Goal: Task Accomplishment & Management: Use online tool/utility

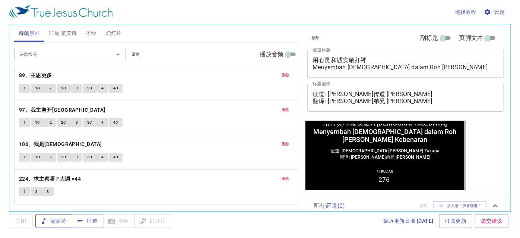
click at [58, 222] on span "赞美诗" at bounding box center [53, 221] width 25 height 9
click at [287, 74] on span "删除" at bounding box center [286, 75] width 8 height 7
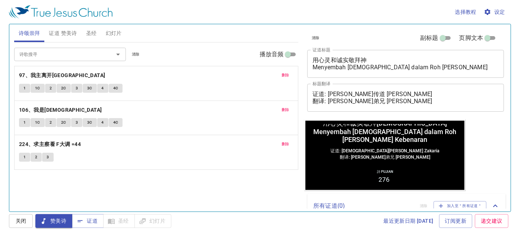
click at [287, 74] on span "删除" at bounding box center [286, 75] width 8 height 7
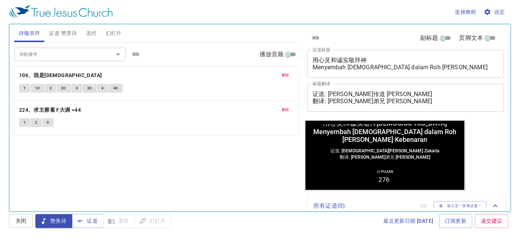
click at [287, 74] on span "删除" at bounding box center [286, 75] width 8 height 7
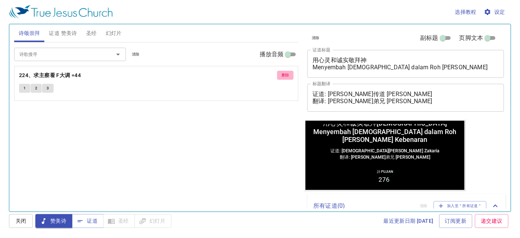
click at [287, 74] on span "删除" at bounding box center [286, 75] width 8 height 7
click at [64, 220] on span "赞美诗" at bounding box center [53, 221] width 25 height 9
click at [60, 192] on div "诗歌搜寻 诗歌搜寻 清除 播放音频 诗颂崇拜还未选赞美诗" at bounding box center [156, 123] width 285 height 163
click at [55, 226] on button "赞美诗" at bounding box center [53, 221] width 37 height 14
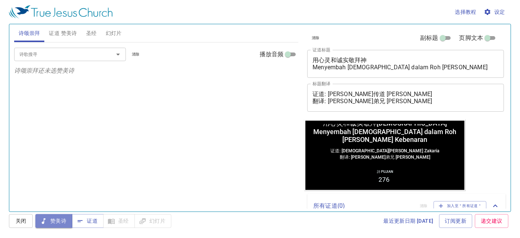
click at [54, 222] on span "赞美诗" at bounding box center [53, 221] width 25 height 9
click at [158, 148] on div "诗歌搜寻 诗歌搜寻 清除 播放音频 诗颂崇拜还未选赞美诗" at bounding box center [156, 123] width 285 height 163
click at [67, 34] on span "证道 赞美诗" at bounding box center [63, 33] width 28 height 9
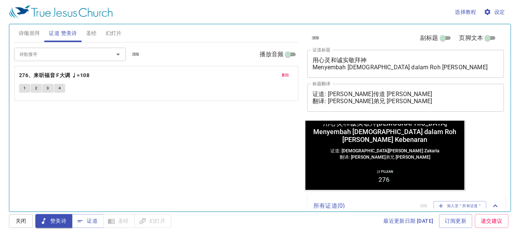
click at [86, 31] on span "圣经" at bounding box center [91, 33] width 11 height 9
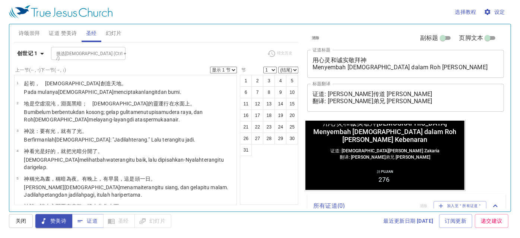
click at [111, 31] on span "幻灯片" at bounding box center [114, 33] width 16 height 9
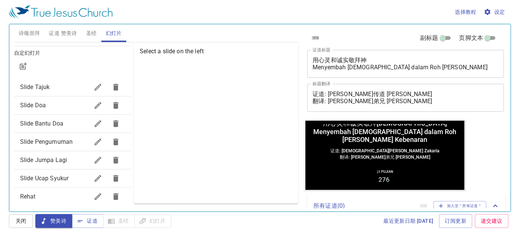
scroll to position [67, 0]
click at [60, 108] on span "Slide Doa" at bounding box center [54, 104] width 69 height 9
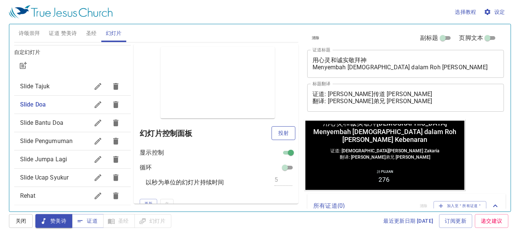
click at [278, 131] on span "投射" at bounding box center [284, 133] width 12 height 9
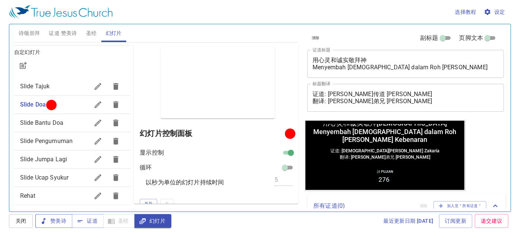
drag, startPoint x: 56, startPoint y: 223, endPoint x: 66, endPoint y: 222, distance: 9.7
click at [57, 222] on span "赞美诗" at bounding box center [53, 221] width 25 height 9
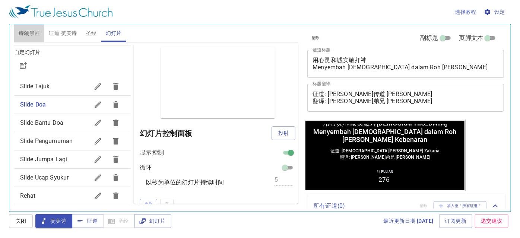
click at [32, 31] on span "诗颂崇拜" at bounding box center [30, 33] width 22 height 9
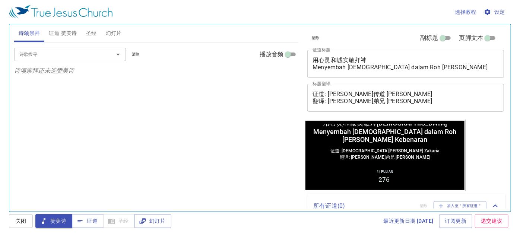
click at [57, 51] on input "诗歌搜寻" at bounding box center [58, 54] width 85 height 9
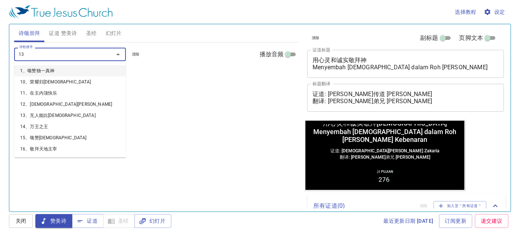
type input "133"
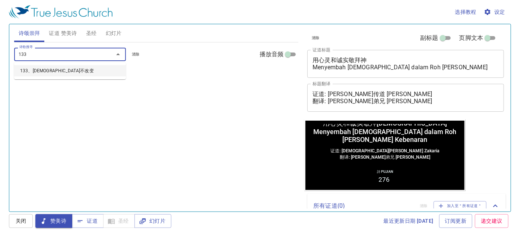
click at [66, 69] on li "133、[DEMOGRAPHIC_DATA]不改变" at bounding box center [70, 70] width 112 height 11
click at [48, 73] on b "133、[DEMOGRAPHIC_DATA]不改变" at bounding box center [63, 75] width 88 height 9
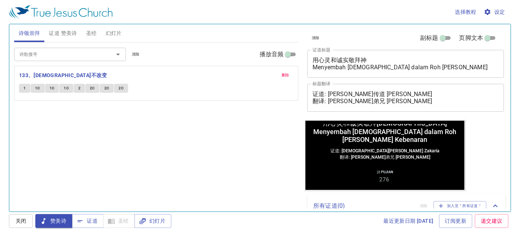
click at [29, 54] on input "诗歌搜寻" at bounding box center [58, 54] width 85 height 9
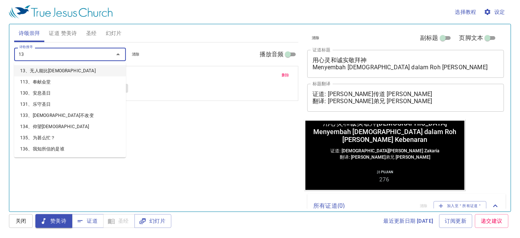
type input "138"
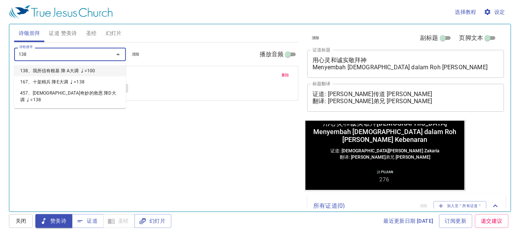
click at [42, 68] on li "138、我所信有根基 降 A大调 ♩=100" at bounding box center [70, 70] width 112 height 11
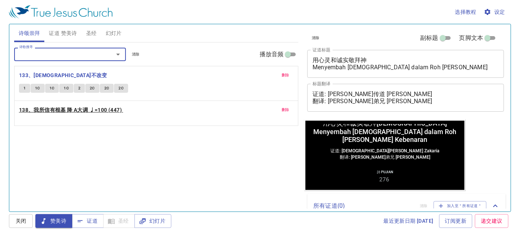
click at [38, 109] on b "138、我所信有根基 降 A大调 ♩=100 (447)" at bounding box center [70, 109] width 103 height 9
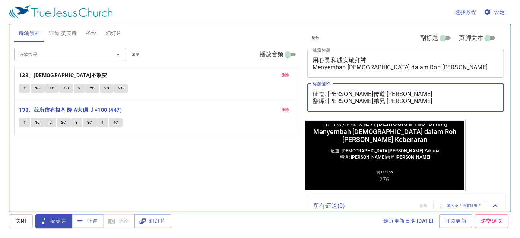
drag, startPoint x: 329, startPoint y: 94, endPoint x: 414, endPoint y: 96, distance: 85.0
click at [414, 96] on textarea "证道: 撒迦利亚传道 Pendeta Zakaria 翻译: 麦殷敬弟兄 Saudara Alvis Mak" at bounding box center [406, 98] width 186 height 14
paste textarea "以法莲传道 Pendeta Efraim Yuam"
drag, startPoint x: 329, startPoint y: 101, endPoint x: 418, endPoint y: 102, distance: 89.5
click at [418, 102] on textarea "证道: 以法莲传道 Pendeta Efraim Yuam 翻译: 麦殷敬弟兄 Saudara Alvis Mak" at bounding box center [406, 98] width 186 height 14
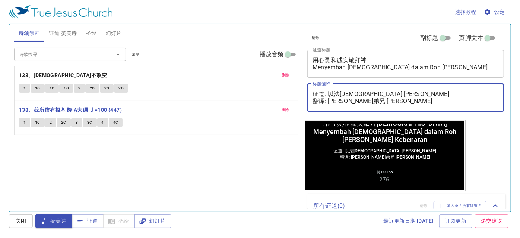
paste textarea "李晶莹姊妹 Saudari Lee Jing Ying"
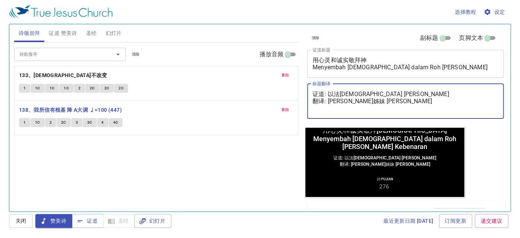
type textarea "证道: 以法莲传道 Pendeta Efraim Yuam 翻译: 李晶莹姊妹 Saudari Lee Jing Ying"
click at [374, 59] on textarea "用心灵和诚实敬拜神 Menyembah Tuhan dalam Roh dan Kebenaran" at bounding box center [406, 64] width 186 height 14
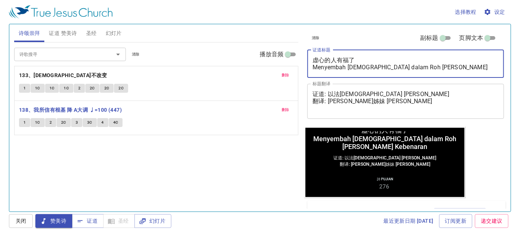
drag, startPoint x: 438, startPoint y: 70, endPoint x: 318, endPoint y: 85, distance: 121.0
click at [318, 85] on div "清除 副标题 页脚文本 证道标题 虚心的人有福了 Menyembah Tuhan dalam Roh dan Kebenaran x 证道标题 标题翻译 证道…" at bounding box center [406, 75] width 202 height 103
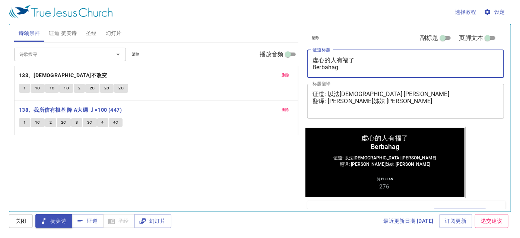
type textarea "虚心的人有福了 Berbahagi"
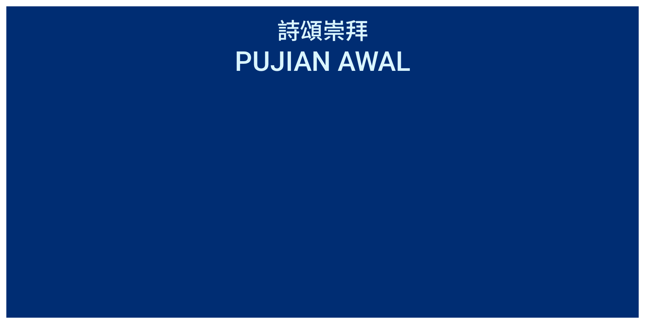
drag, startPoint x: 527, startPoint y: 1, endPoint x: 626, endPoint y: 13, distance: 99.5
click at [516, 13] on div "詩頌崇拜 詩頌崇拜 Pujian Awal Pujian Awal" at bounding box center [322, 162] width 645 height 324
drag, startPoint x: 450, startPoint y: 1, endPoint x: 387, endPoint y: 11, distance: 63.9
click at [505, 10] on div "詩頌崇拜 詩頌崇拜 Pujian Awal Pujian Awal" at bounding box center [322, 162] width 645 height 324
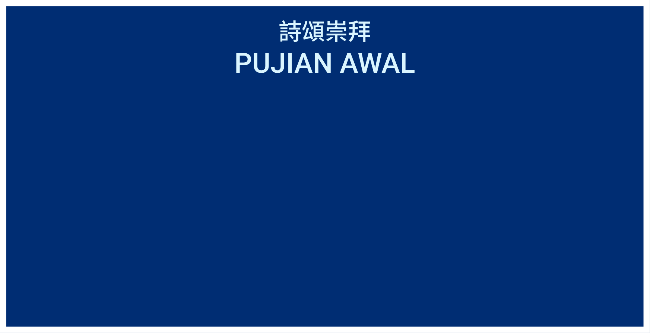
click at [112, 255] on div "詩頌崇拜 詩頌崇拜 Pujian Awal Pujian Awal" at bounding box center [325, 166] width 650 height 333
click at [516, 255] on div "詩頌崇拜 詩頌崇拜 Pujian Awal Pujian Awal" at bounding box center [325, 166] width 650 height 333
drag, startPoint x: 10, startPoint y: 328, endPoint x: 179, endPoint y: 287, distance: 174.1
click at [179, 255] on ol at bounding box center [325, 204] width 624 height 220
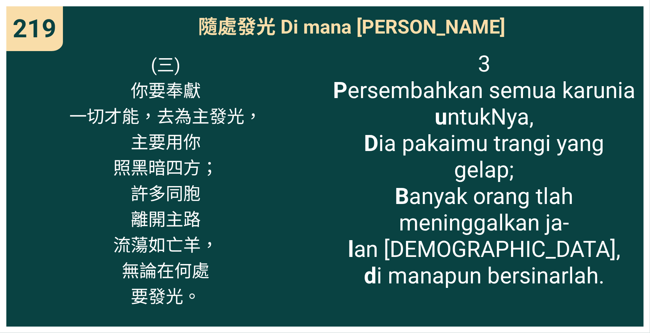
drag, startPoint x: 100, startPoint y: 11, endPoint x: 99, endPoint y: 6, distance: 4.9
click at [99, 6] on div "219 219 隨處發光 Di mana Saja Bersinar 隨處發光 Di mana Saja Bersinar (三) 你要奉獻 一切才能，去為主…" at bounding box center [325, 166] width 650 height 333
drag, startPoint x: 93, startPoint y: 3, endPoint x: 91, endPoint y: -2, distance: 5.1
click at [91, 0] on html "虚心的人有福了 Berbahagialah Orang Yang Miskin Di Hadapan Tuhan 虚心的人有福了 Berbahagialah …" at bounding box center [325, 1] width 650 height 3
click at [85, 9] on div "隨處發光 Di mana Saja Bersinar" at bounding box center [325, 25] width 638 height 38
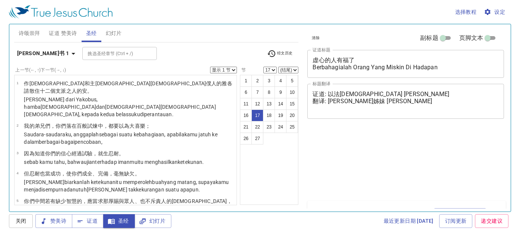
select select "17"
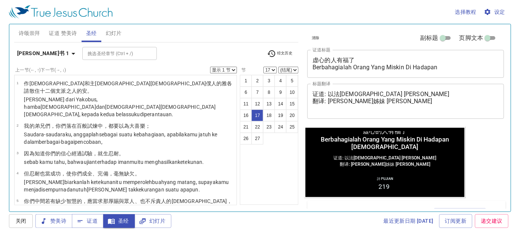
scroll to position [423, 0]
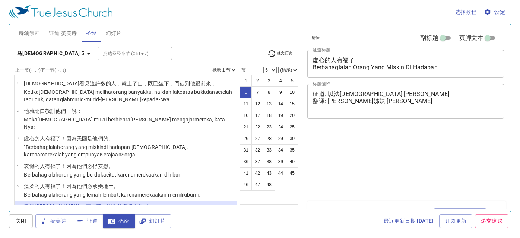
select select "6"
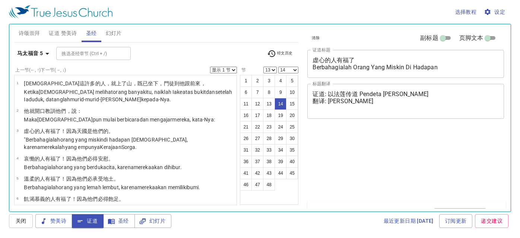
select select "13"
select select "14"
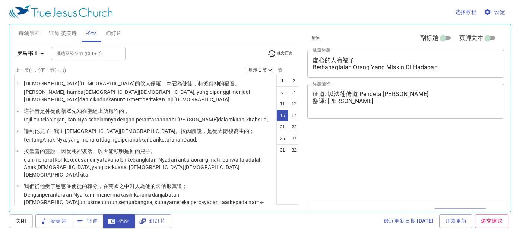
select select "16"
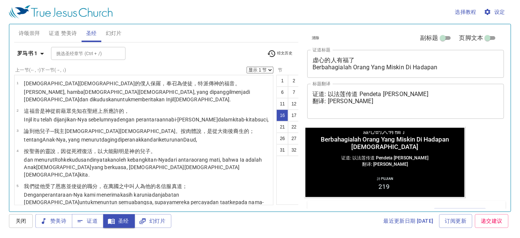
scroll to position [399, 0]
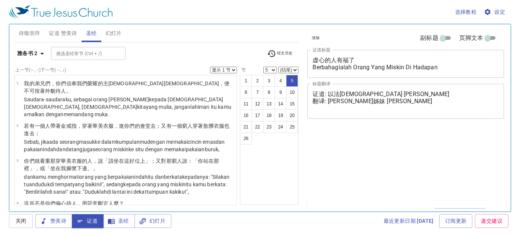
select select "5"
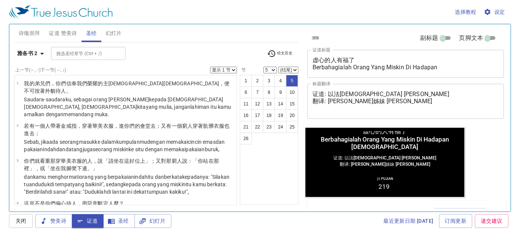
scroll to position [110, 0]
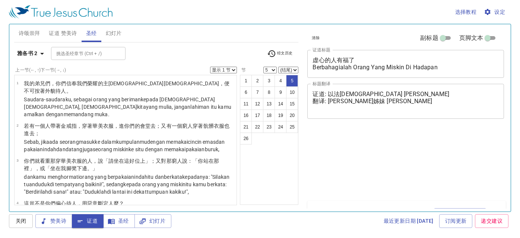
select select "5"
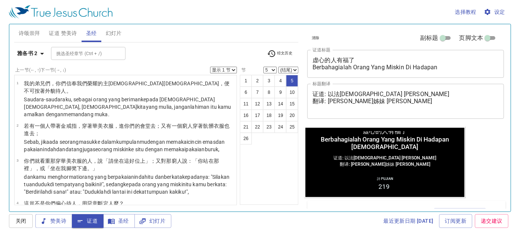
scroll to position [110, 0]
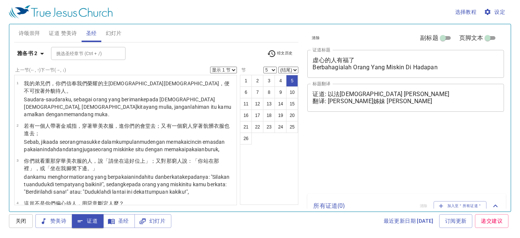
select select "5"
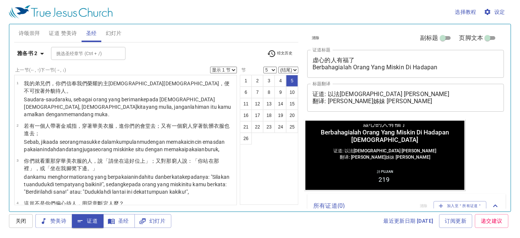
scroll to position [110, 0]
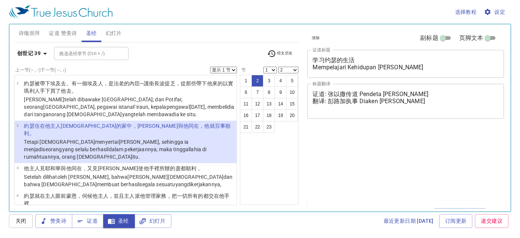
select select "2"
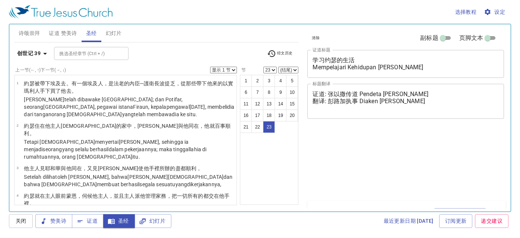
select select "23"
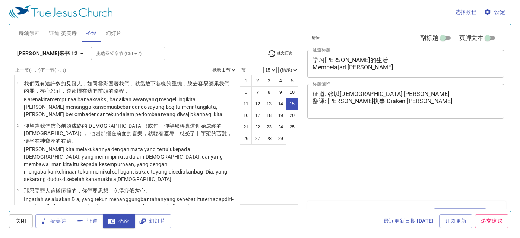
select select "15"
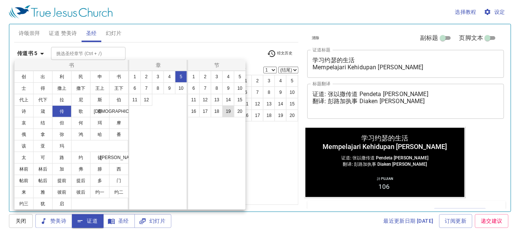
click at [225, 114] on button "19" at bounding box center [229, 111] width 12 height 12
click at [226, 113] on button "19" at bounding box center [229, 111] width 12 height 12
click at [229, 114] on button "19" at bounding box center [229, 111] width 12 height 12
click at [229, 111] on button "19" at bounding box center [229, 111] width 12 height 12
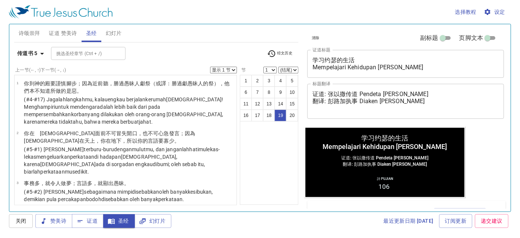
click at [179, 92] on button "19" at bounding box center [174, 89] width 9 height 7
select select "19"
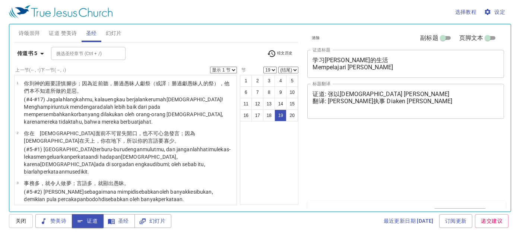
select select "19"
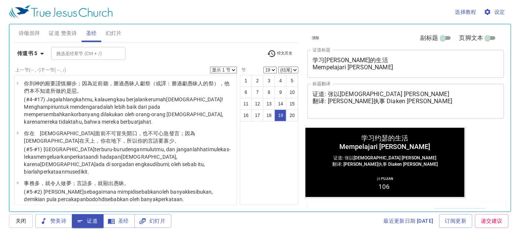
scroll to position [539, 0]
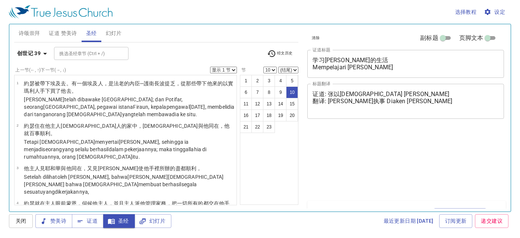
select select "10"
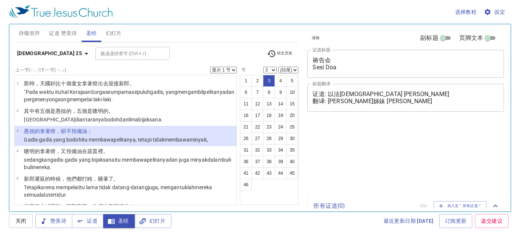
select select "3"
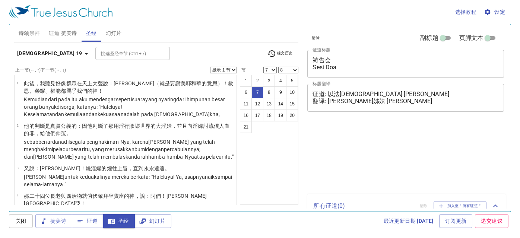
select select "7"
select select "8"
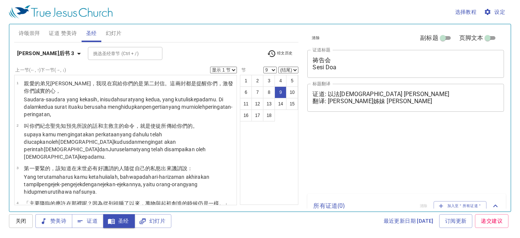
select select "9"
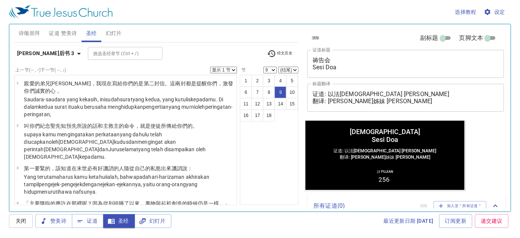
click at [36, 50] on b "[PERSON_NAME]后书 3" at bounding box center [45, 53] width 57 height 9
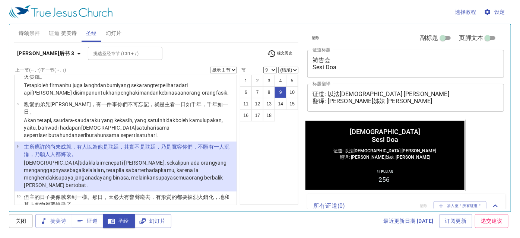
click at [47, 52] on div "书 创 出 利 民 申 书 士 得 撒上 撒下 王上 王下 代上 代下 拉 尼 斯 伯 诗 箴 传 歌 赛 耶 哀 结 但 何 珥 摩 俄 拿 弥 鸿 哈 番…" at bounding box center [260, 119] width 520 height 238
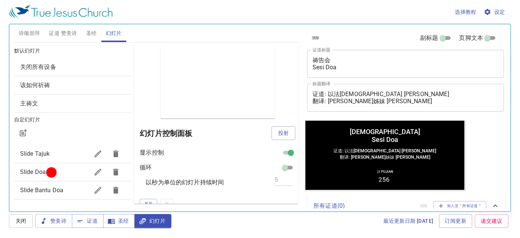
scroll to position [101, 0]
